Goal: Transaction & Acquisition: Purchase product/service

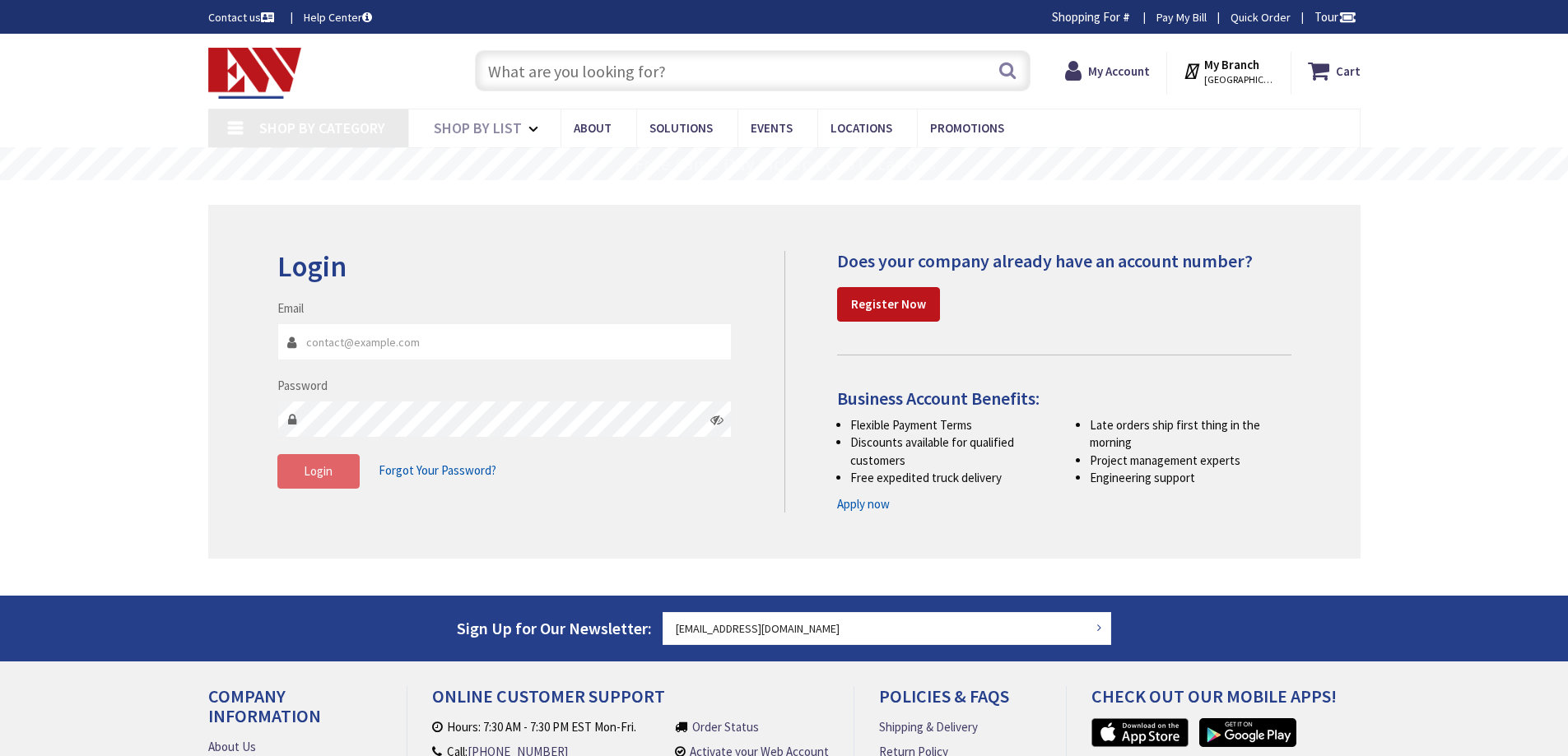
type input "[EMAIL_ADDRESS][DOMAIN_NAME]"
click at [294, 463] on button "Login" at bounding box center [318, 472] width 82 height 35
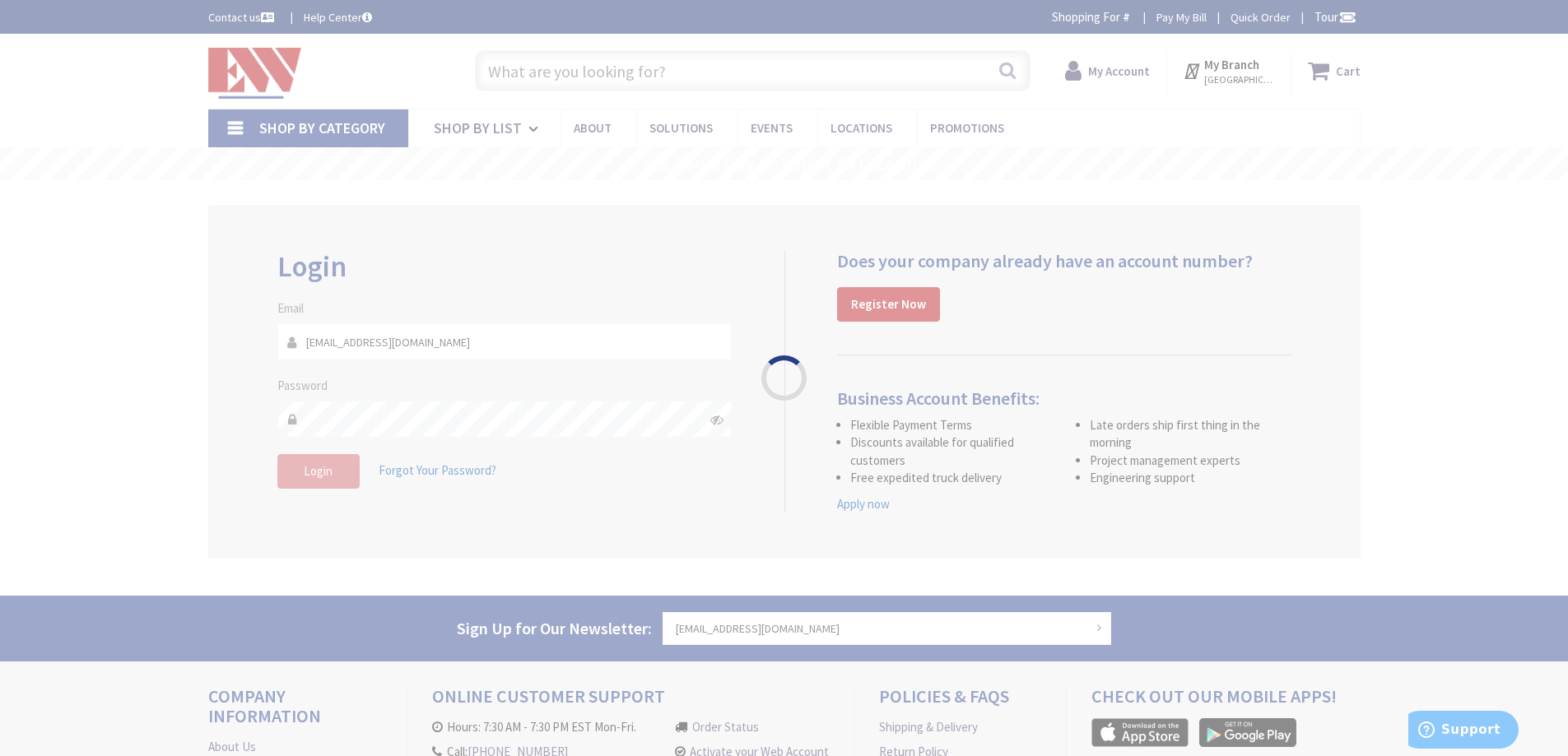
type input "River View Ln, [GEOGRAPHIC_DATA], [GEOGRAPHIC_DATA], [GEOGRAPHIC_DATA]"
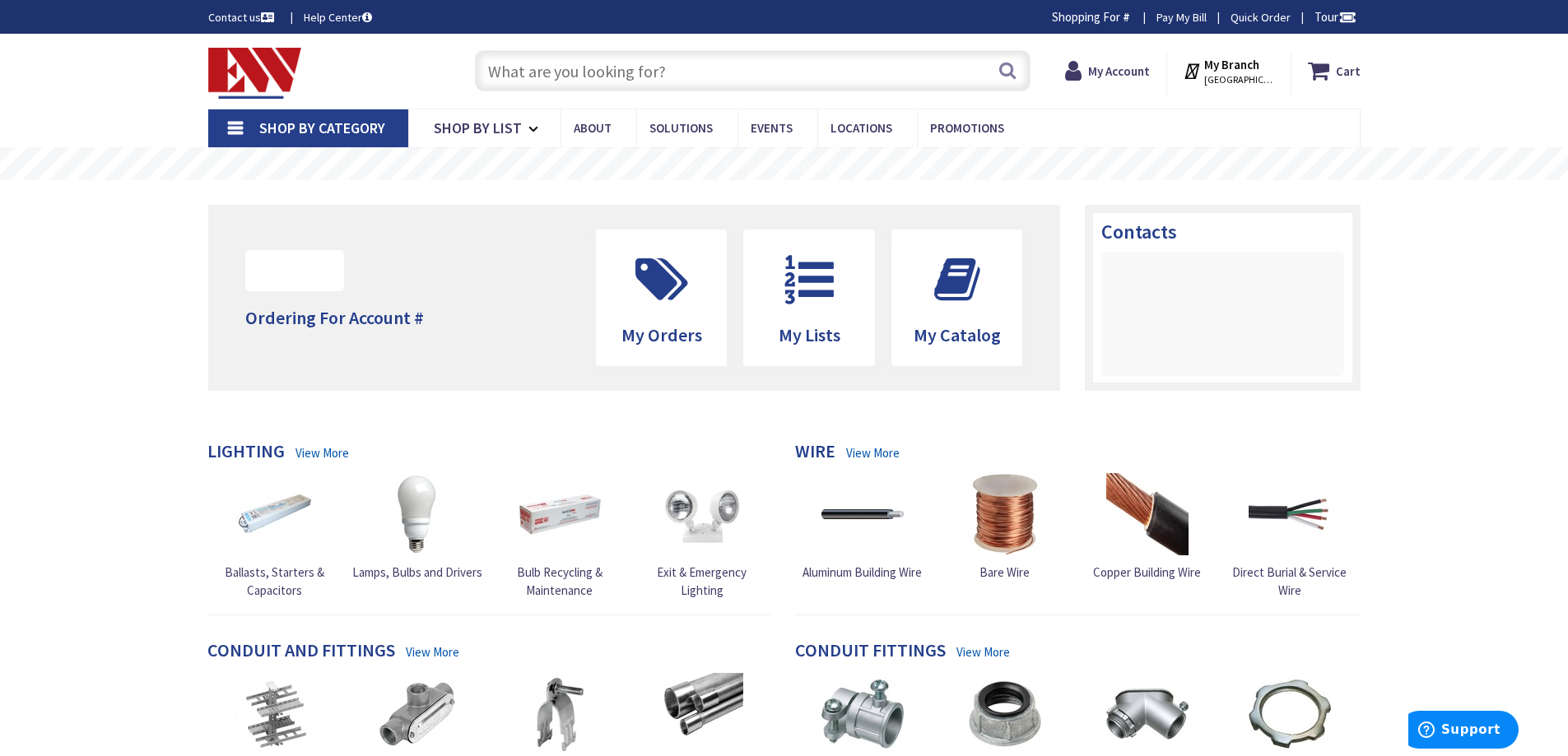
click at [523, 67] on input "text" at bounding box center [753, 70] width 556 height 41
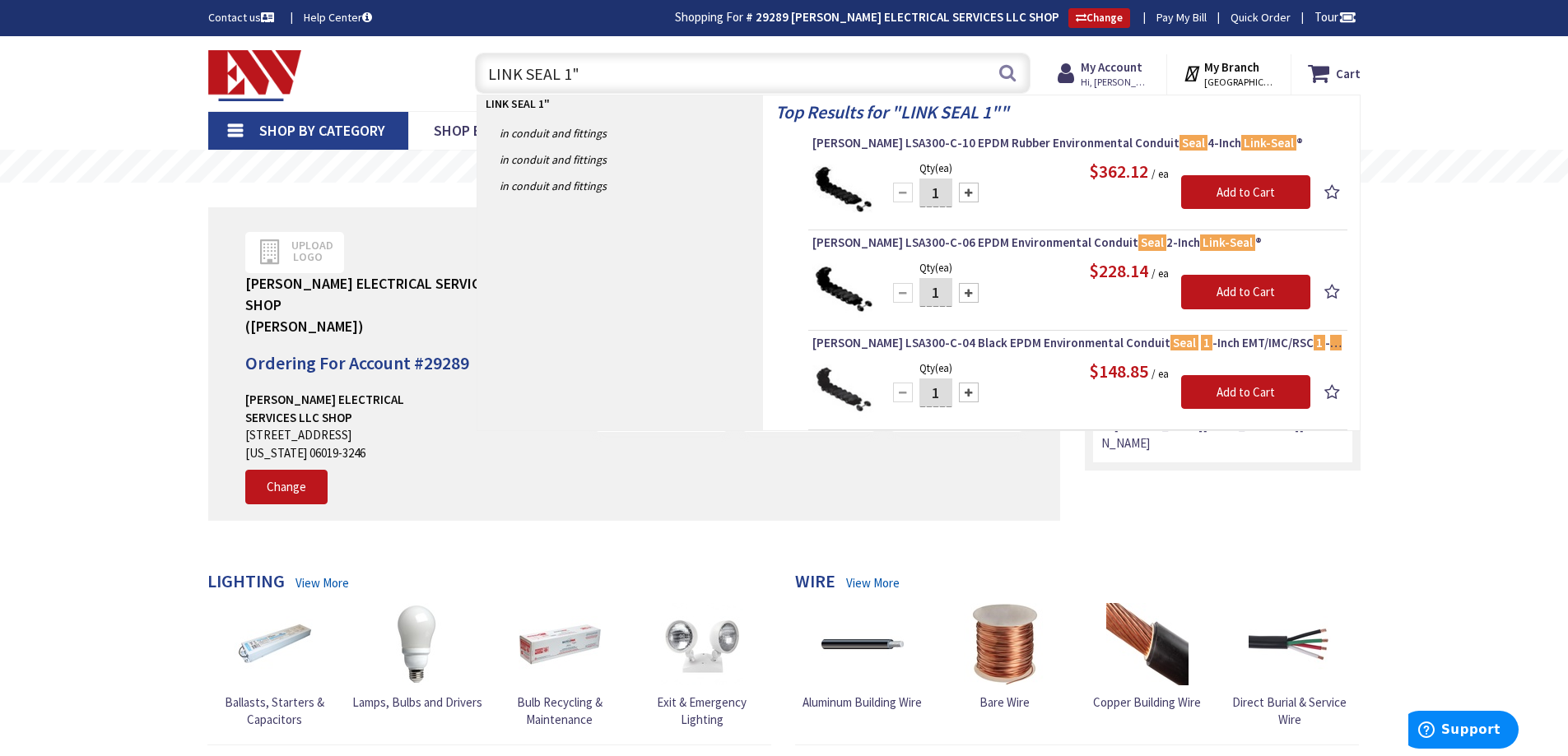
click at [557, 74] on input "LINK SEAL 1"" at bounding box center [753, 73] width 556 height 41
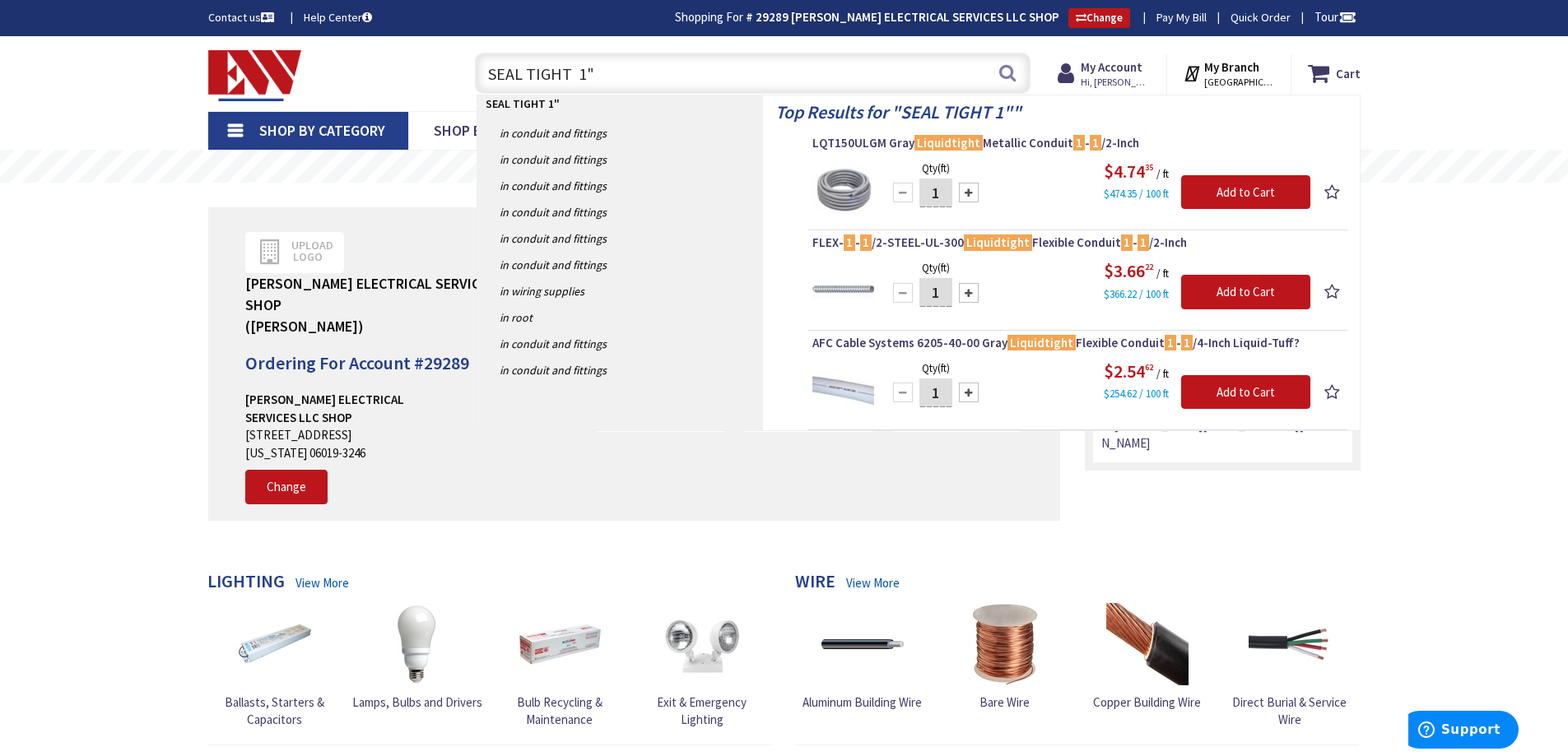
drag, startPoint x: 628, startPoint y: 70, endPoint x: 461, endPoint y: 78, distance: 167.2
click at [461, 78] on div "SEAL TIGHT 1" SEAL TIGHT 1" Search" at bounding box center [749, 72] width 589 height 53
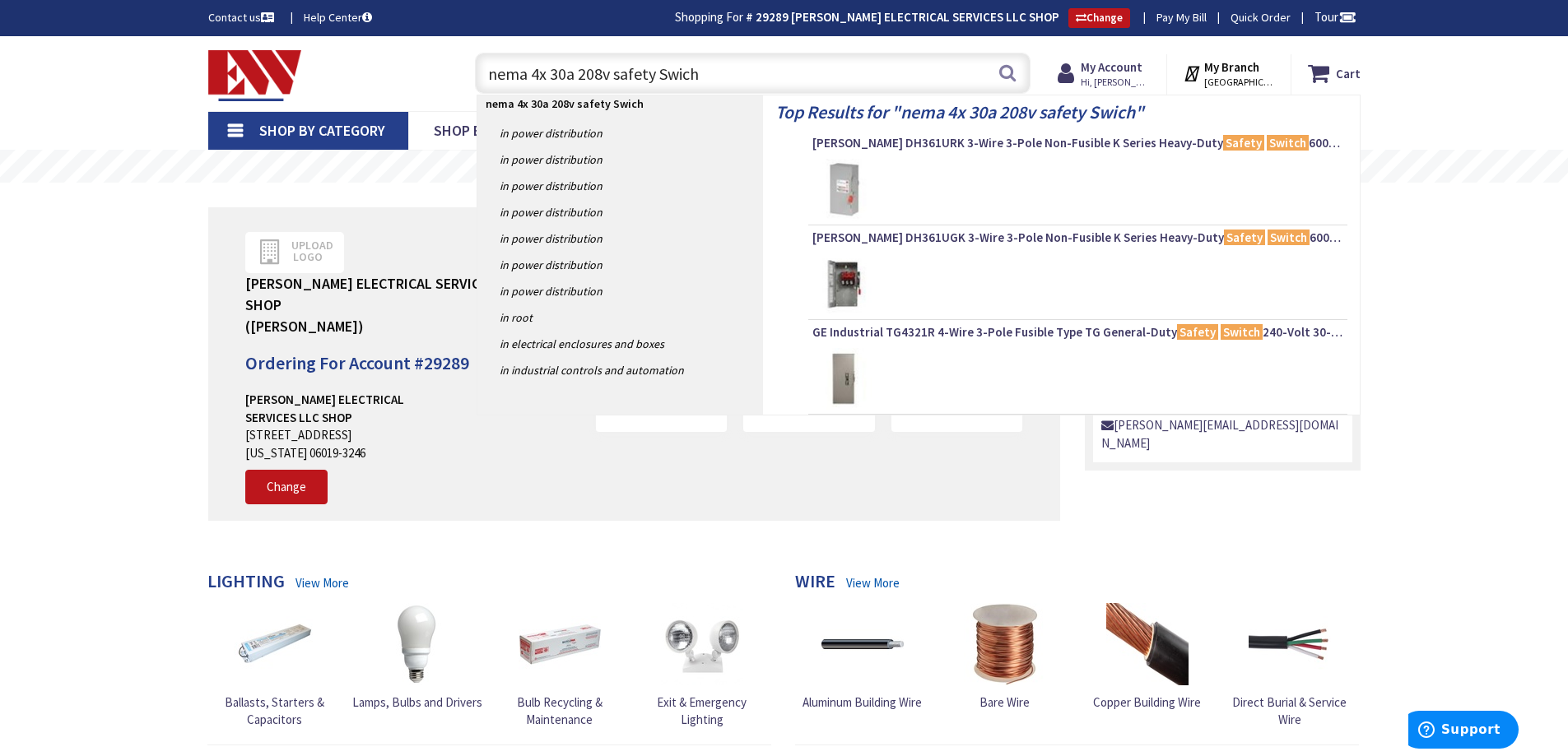
click at [675, 68] on input "nema 4x 30a 208v safety Swich" at bounding box center [753, 73] width 556 height 41
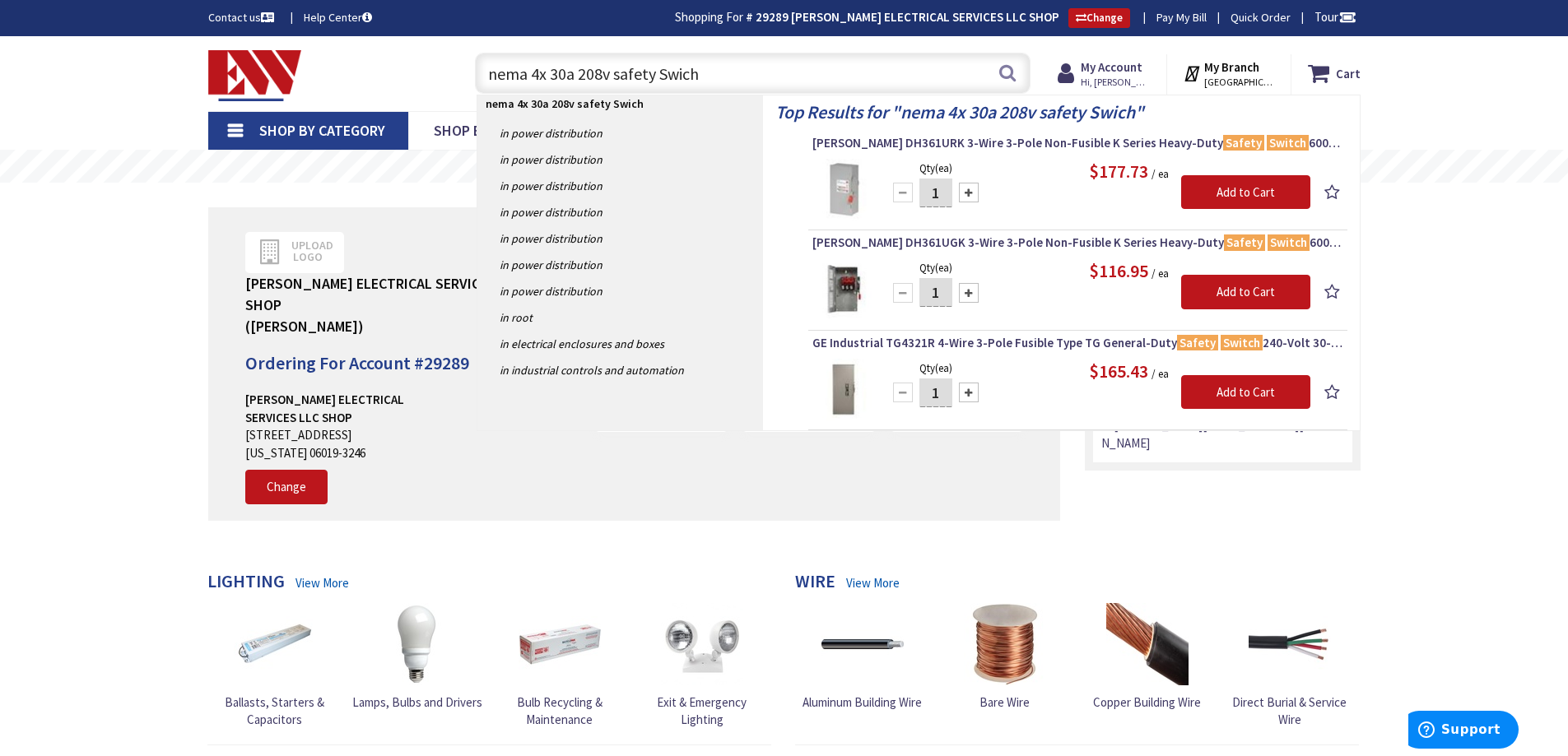
drag, startPoint x: 674, startPoint y: 69, endPoint x: 731, endPoint y: 68, distance: 57.0
click at [731, 68] on input "nema 4x 30a 208v safety Swich" at bounding box center [753, 73] width 556 height 41
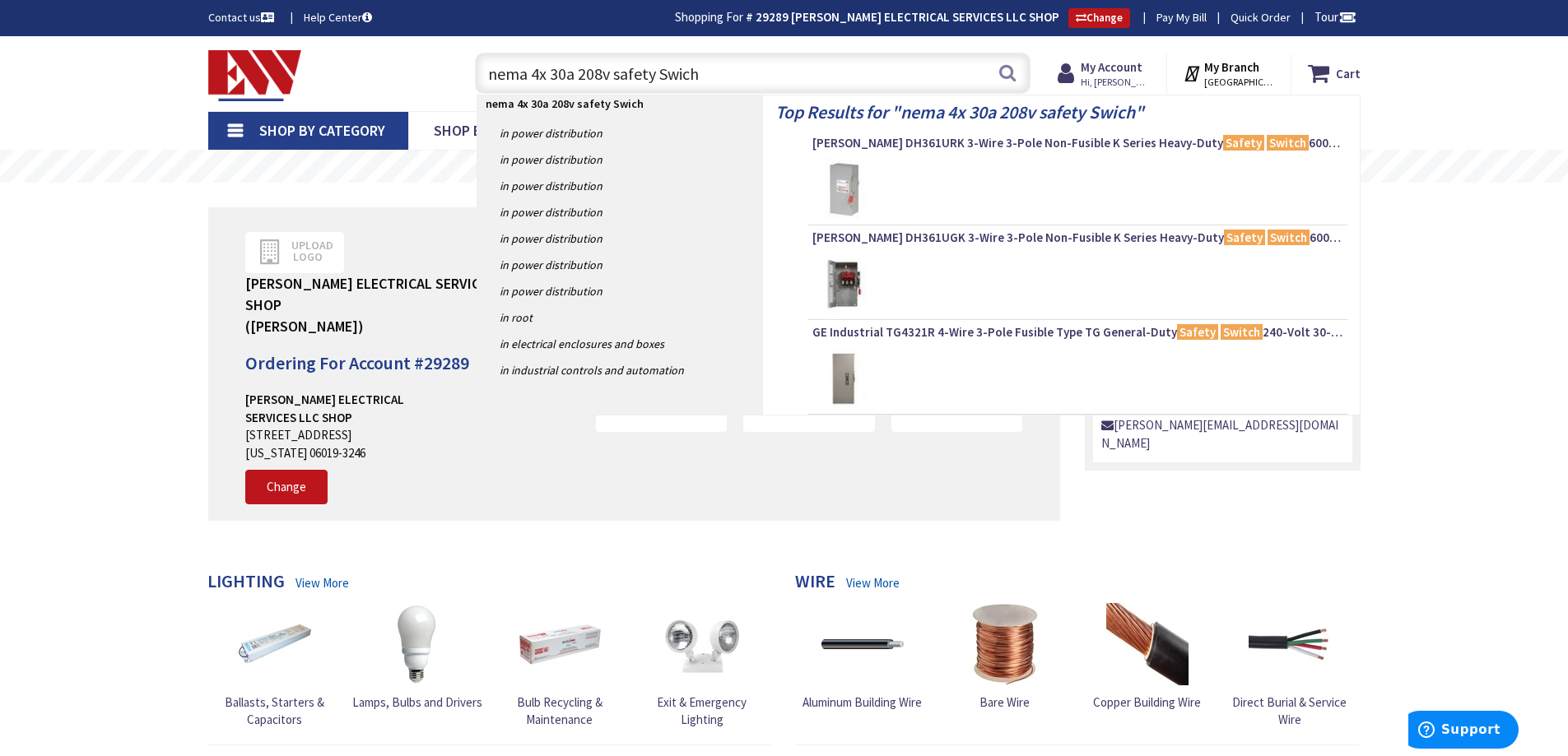
type input "nema 4x 30a 208v safety Switch"
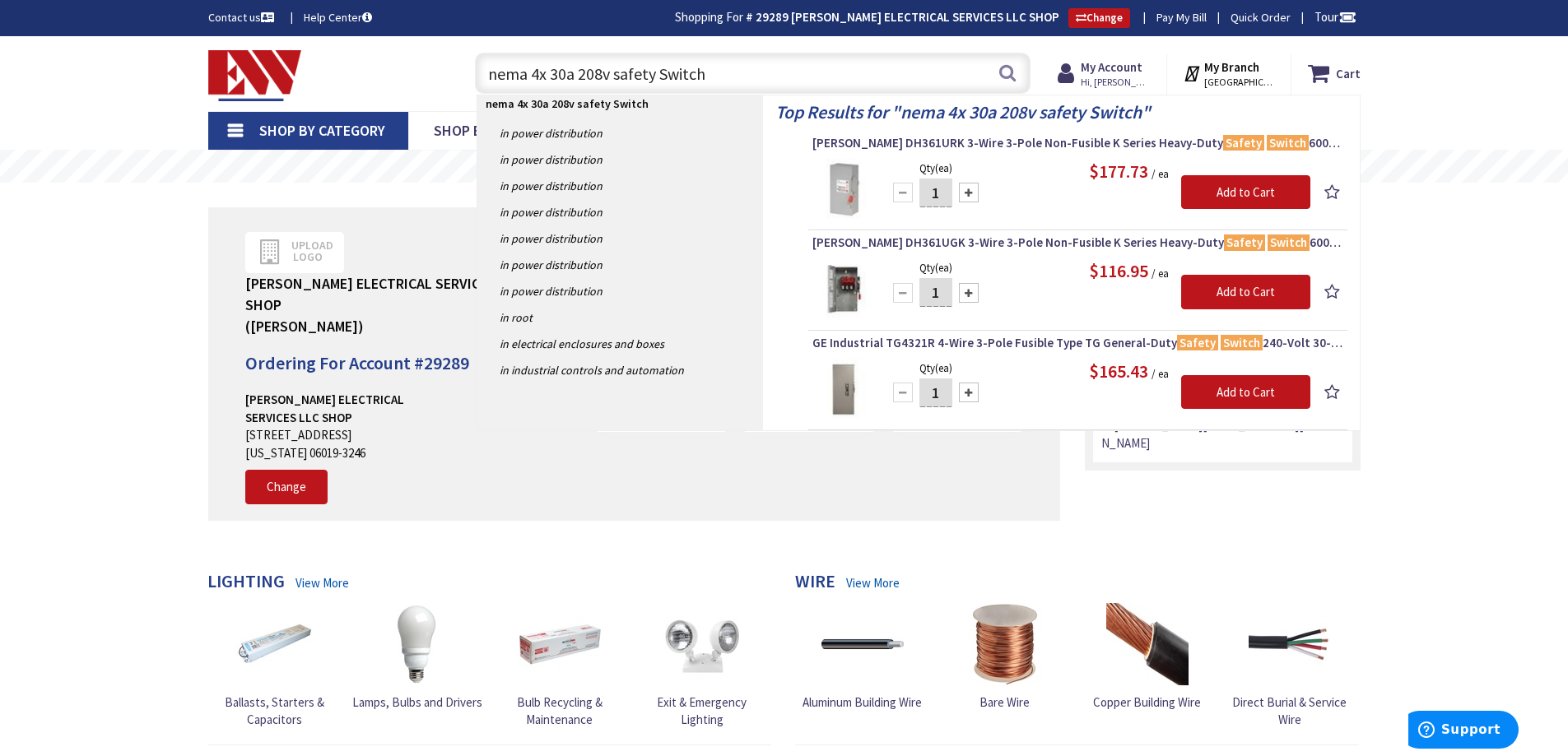
drag, startPoint x: 715, startPoint y: 73, endPoint x: 437, endPoint y: 70, distance: 278.0
click at [437, 70] on div "Toggle Nav nema 4x 30a 208v safety Switch nema 4x 30a 208v safety Switch Search…" at bounding box center [785, 74] width 1177 height 55
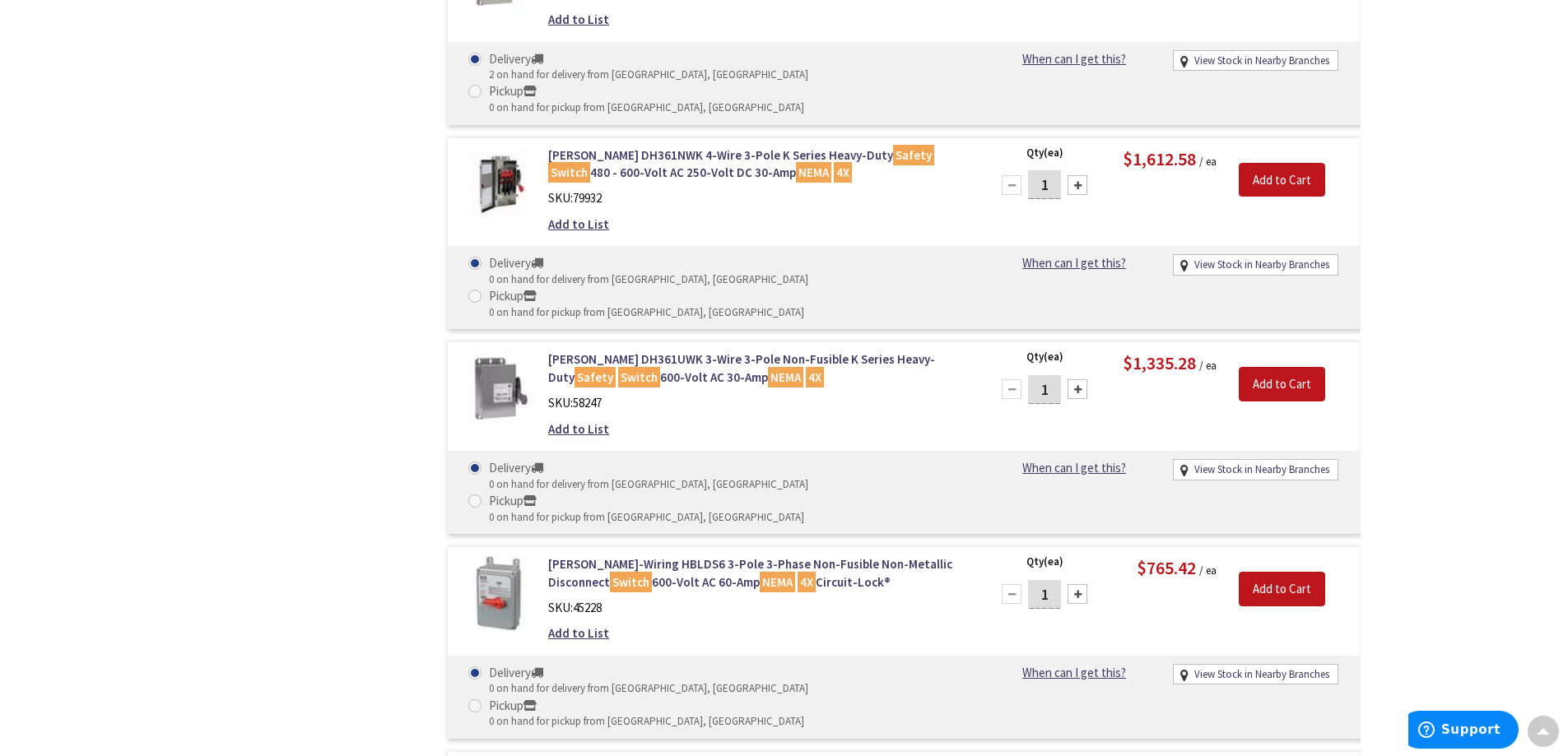
scroll to position [5715, 0]
